Goal: Information Seeking & Learning: Check status

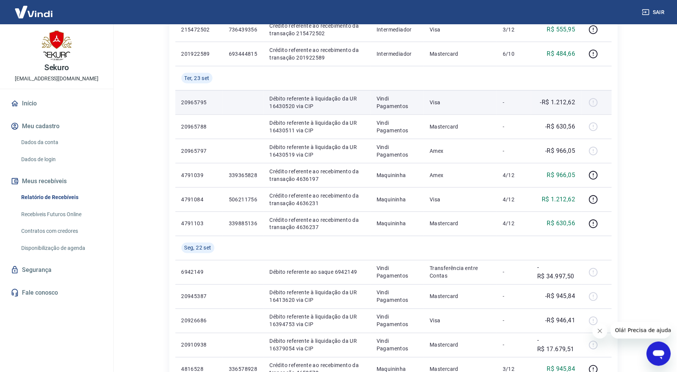
scroll to position [294, 0]
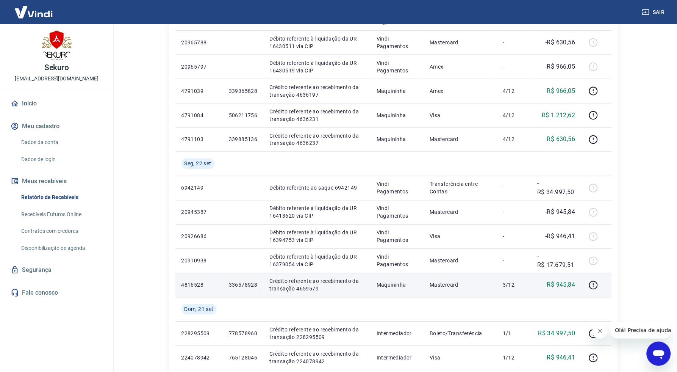
click at [236, 283] on p "336578928" at bounding box center [243, 285] width 29 height 8
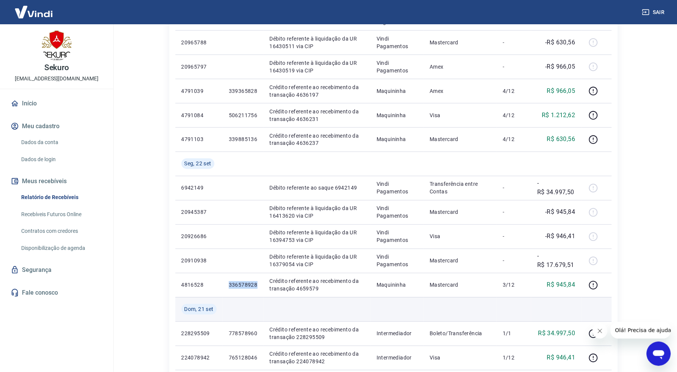
copy p "336578928"
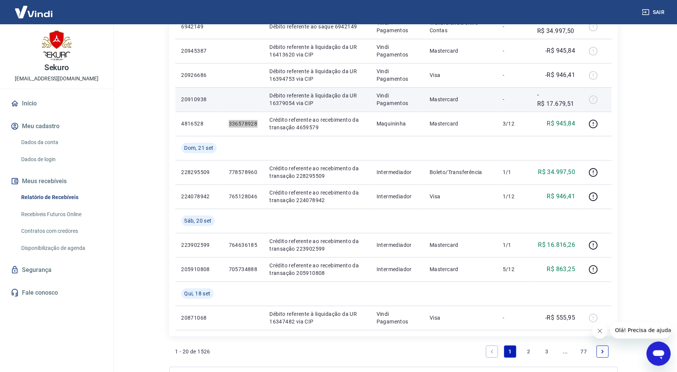
scroll to position [463, 0]
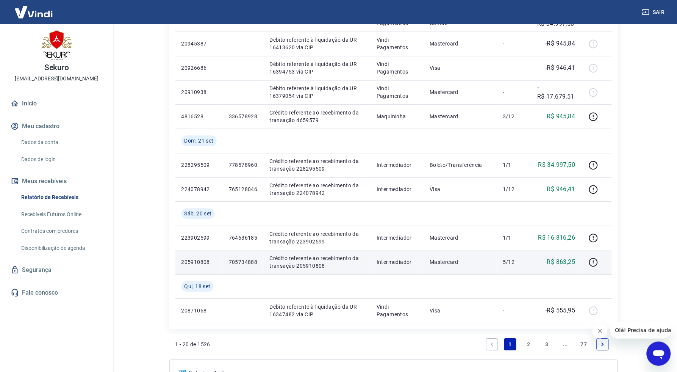
click at [240, 261] on p "705734888" at bounding box center [243, 262] width 29 height 8
copy p "705734888"
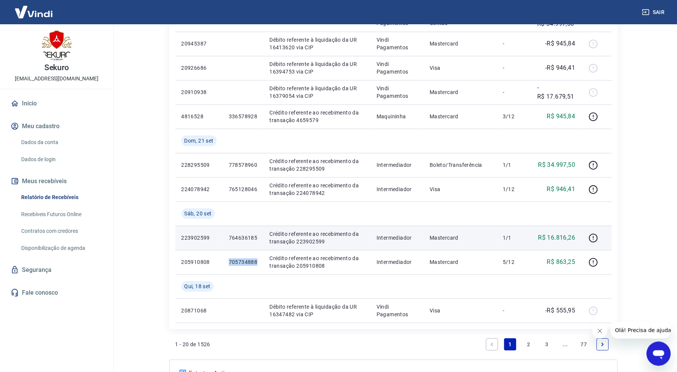
click at [232, 238] on p "764636185" at bounding box center [243, 238] width 29 height 8
copy p "764636185"
click at [236, 240] on p "764636185" at bounding box center [243, 238] width 29 height 8
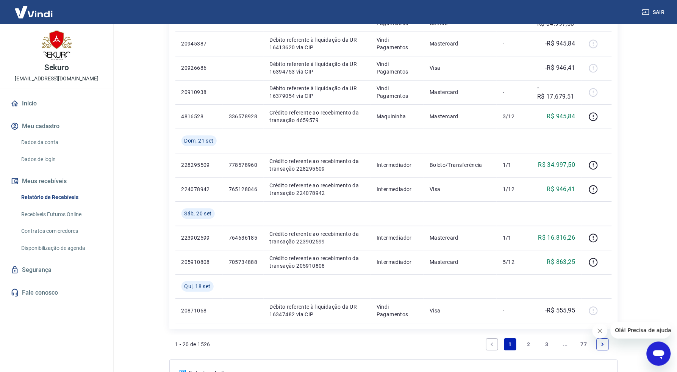
click at [548, 343] on link "3" at bounding box center [547, 344] width 12 height 12
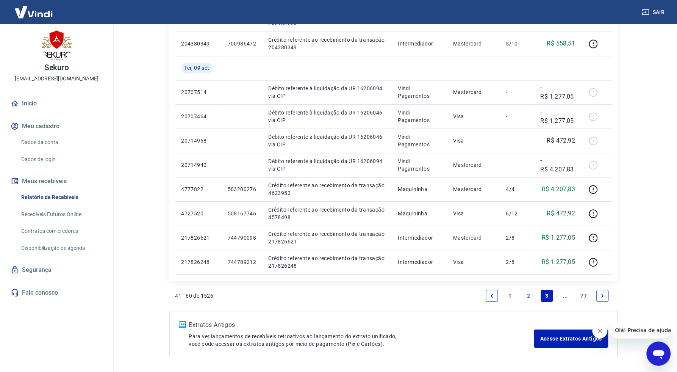
scroll to position [490, 0]
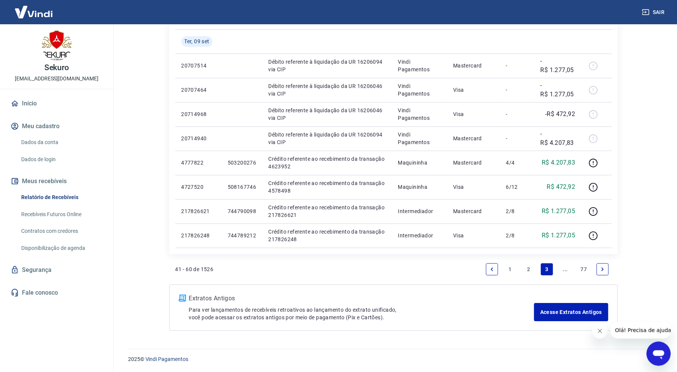
click at [600, 268] on icon "Next page" at bounding box center [602, 268] width 5 height 5
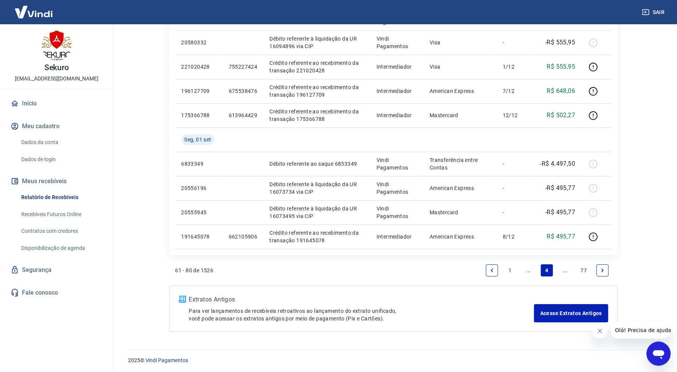
scroll to position [539, 0]
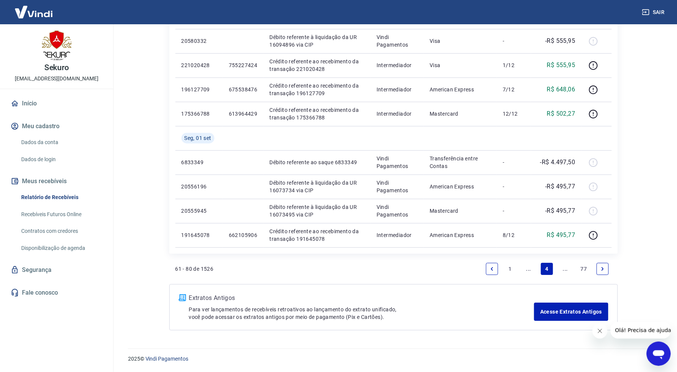
click at [601, 274] on link "Next page" at bounding box center [603, 269] width 12 height 12
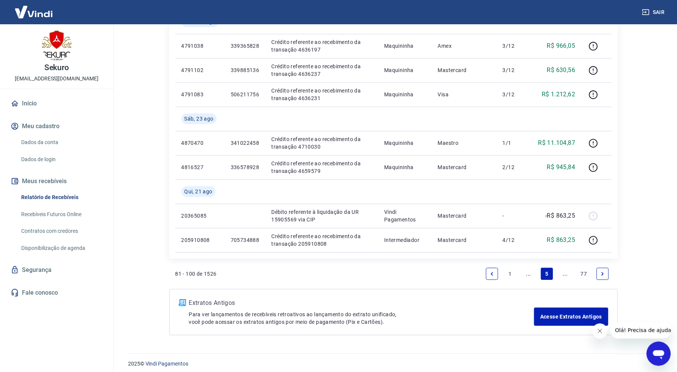
scroll to position [562, 0]
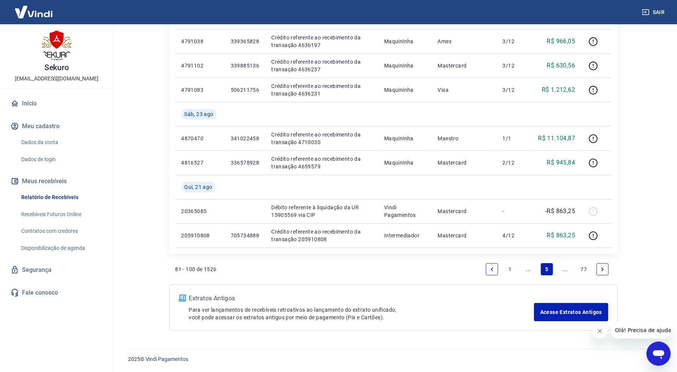
click at [600, 269] on icon "Next page" at bounding box center [602, 268] width 5 height 5
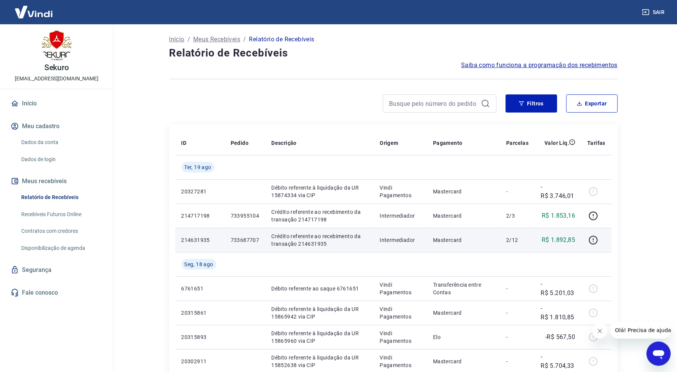
click at [273, 249] on td "Crédito referente ao recebimento da transação 214631935" at bounding box center [320, 240] width 108 height 24
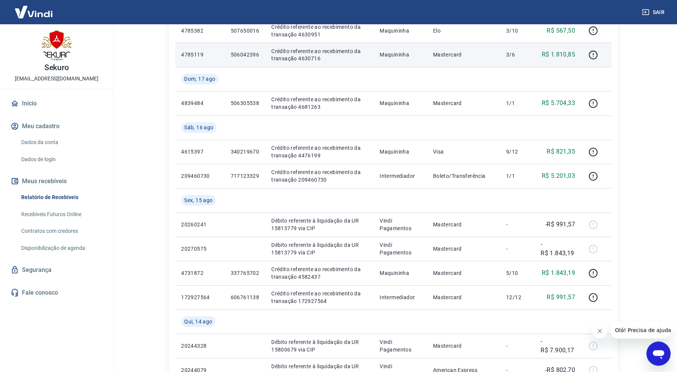
scroll to position [505, 0]
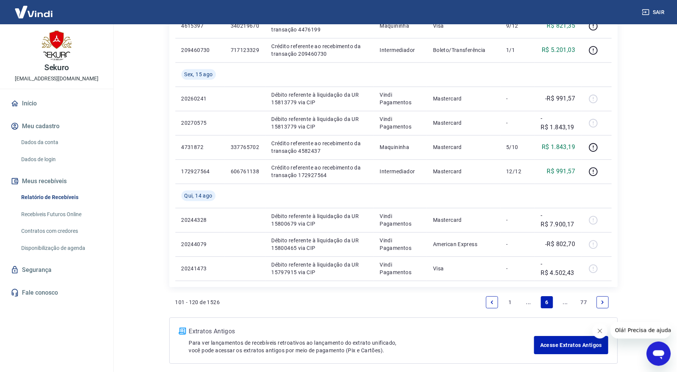
click at [604, 303] on icon "Next page" at bounding box center [602, 301] width 5 height 5
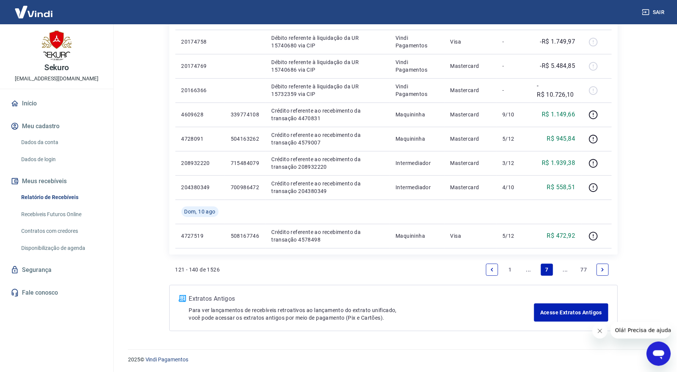
scroll to position [490, 0]
click at [493, 267] on icon "Previous page" at bounding box center [492, 268] width 2 height 3
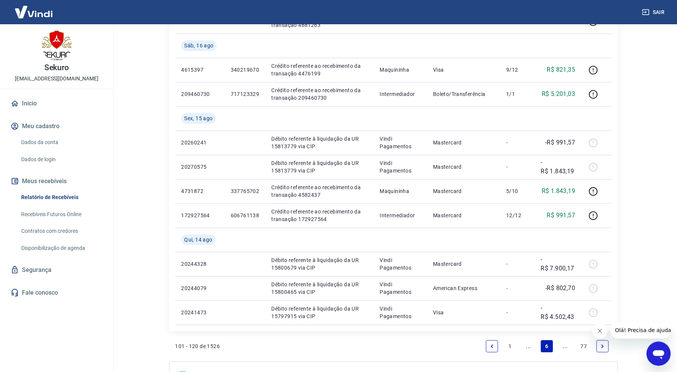
scroll to position [539, 0]
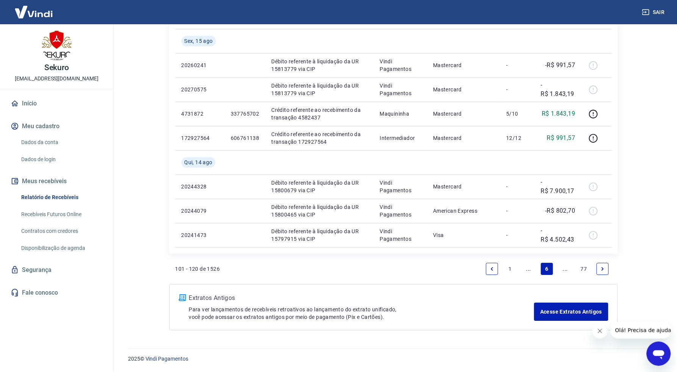
click at [512, 264] on link "1" at bounding box center [510, 269] width 12 height 12
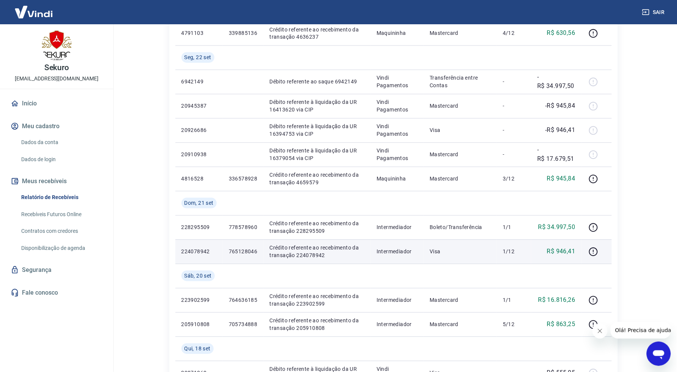
scroll to position [463, 0]
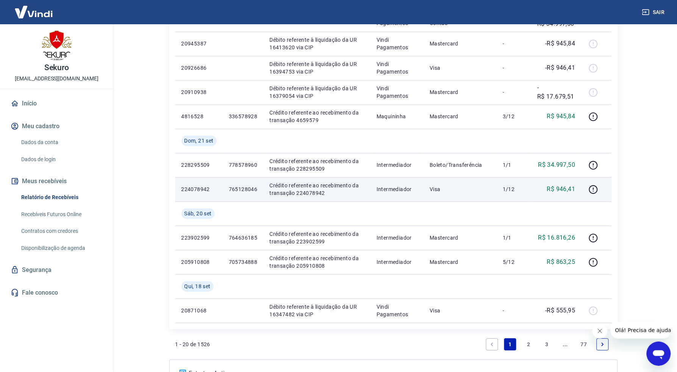
click at [240, 190] on p "765128046" at bounding box center [243, 189] width 29 height 8
copy p "765128046"
drag, startPoint x: 548, startPoint y: 188, endPoint x: 580, endPoint y: 180, distance: 33.5
click at [580, 180] on td "R$ 946,41" at bounding box center [556, 189] width 50 height 24
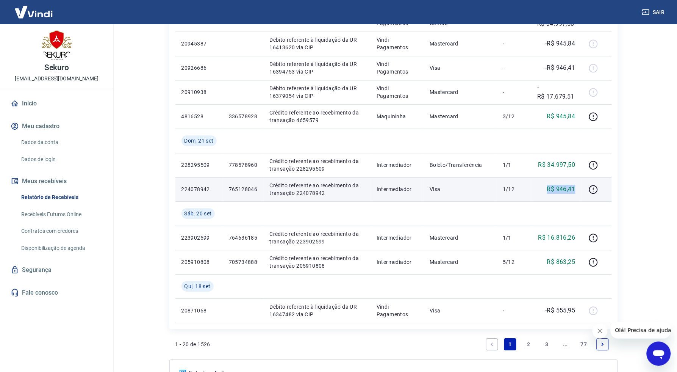
copy p "R$ 946,41"
click at [237, 190] on p "765128046" at bounding box center [243, 189] width 29 height 8
copy p "765128046"
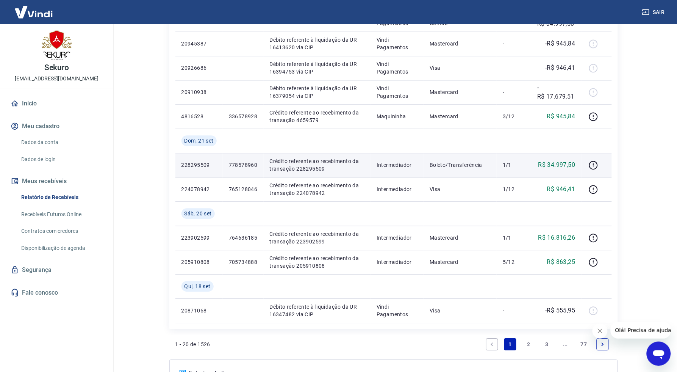
click at [244, 162] on p "778578960" at bounding box center [243, 165] width 29 height 8
copy p "778578960"
